Goal: Information Seeking & Learning: Find specific fact

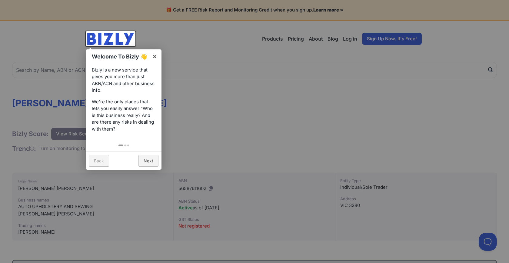
click at [261, 125] on div at bounding box center [254, 131] width 509 height 263
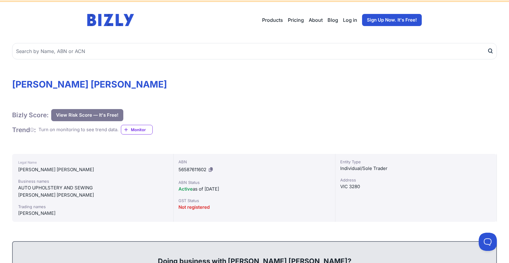
scroll to position [9, 0]
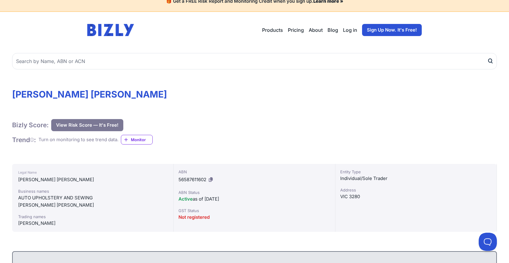
click at [21, 223] on div "[PERSON_NAME]" at bounding box center [92, 223] width 149 height 7
drag, startPoint x: 21, startPoint y: 223, endPoint x: 39, endPoint y: 223, distance: 18.5
click at [39, 223] on div "[PERSON_NAME]" at bounding box center [92, 223] width 149 height 7
copy div "[PERSON_NAME]"
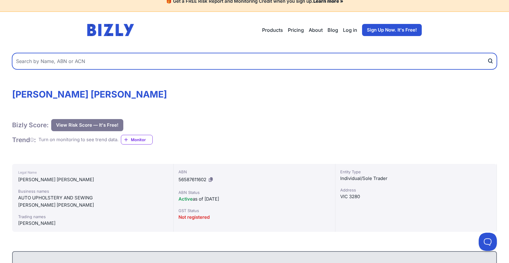
click at [111, 64] on input "text" at bounding box center [254, 61] width 485 height 16
type input "Coral Case PTY LTD"
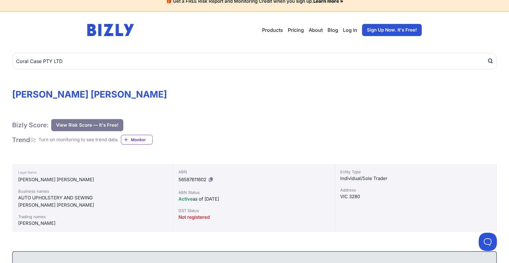
click at [489, 62] on icon "submit" at bounding box center [490, 61] width 3 height 4
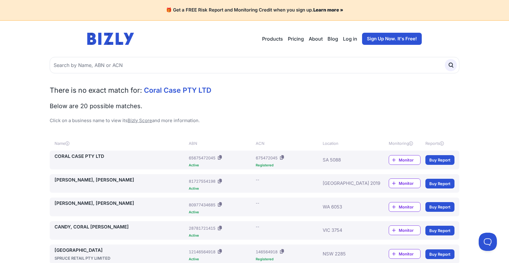
click at [91, 158] on link "CORAL CASE PTY LTD" at bounding box center [121, 156] width 132 height 7
